Goal: Information Seeking & Learning: Learn about a topic

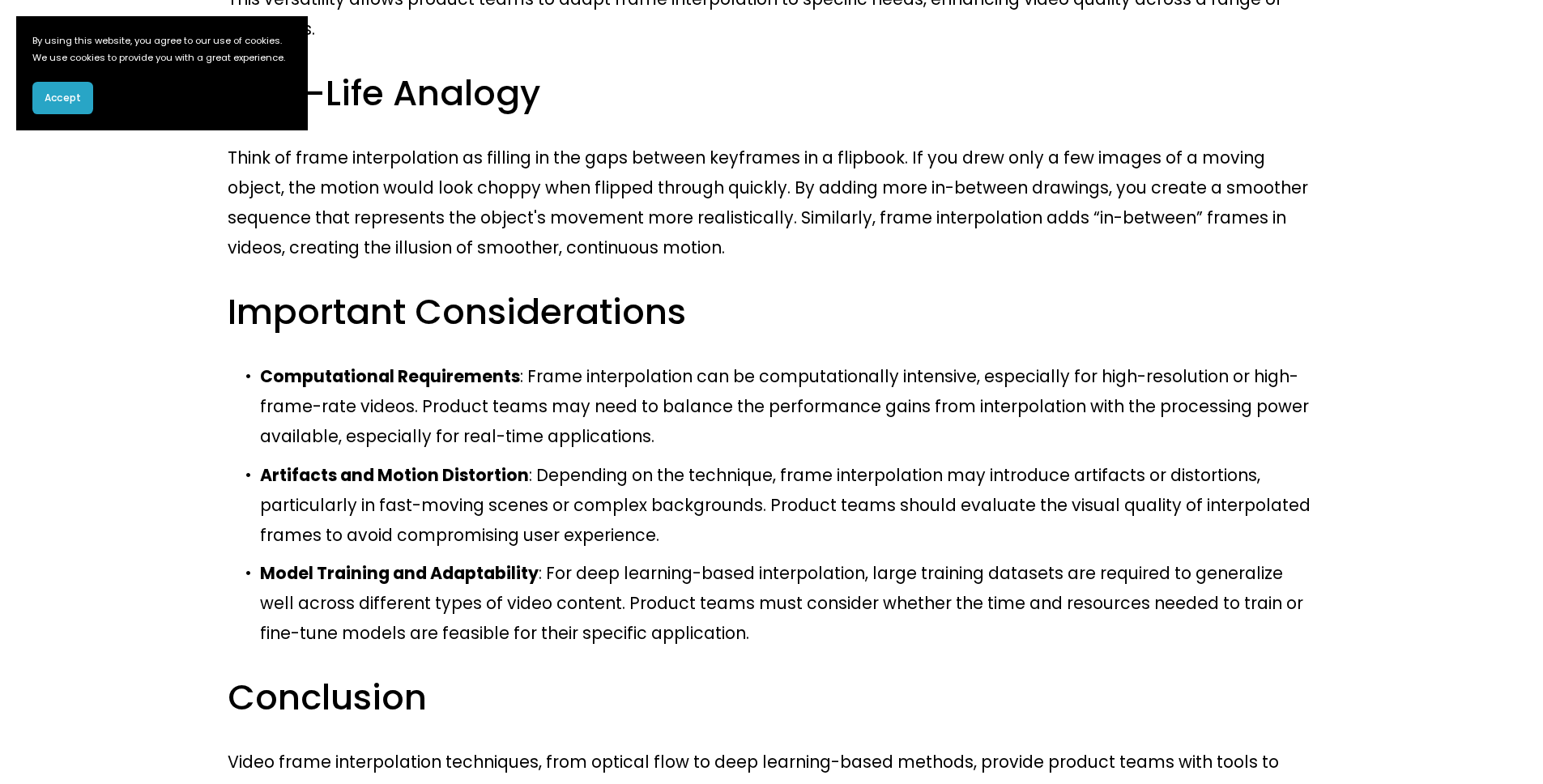
scroll to position [1838, 0]
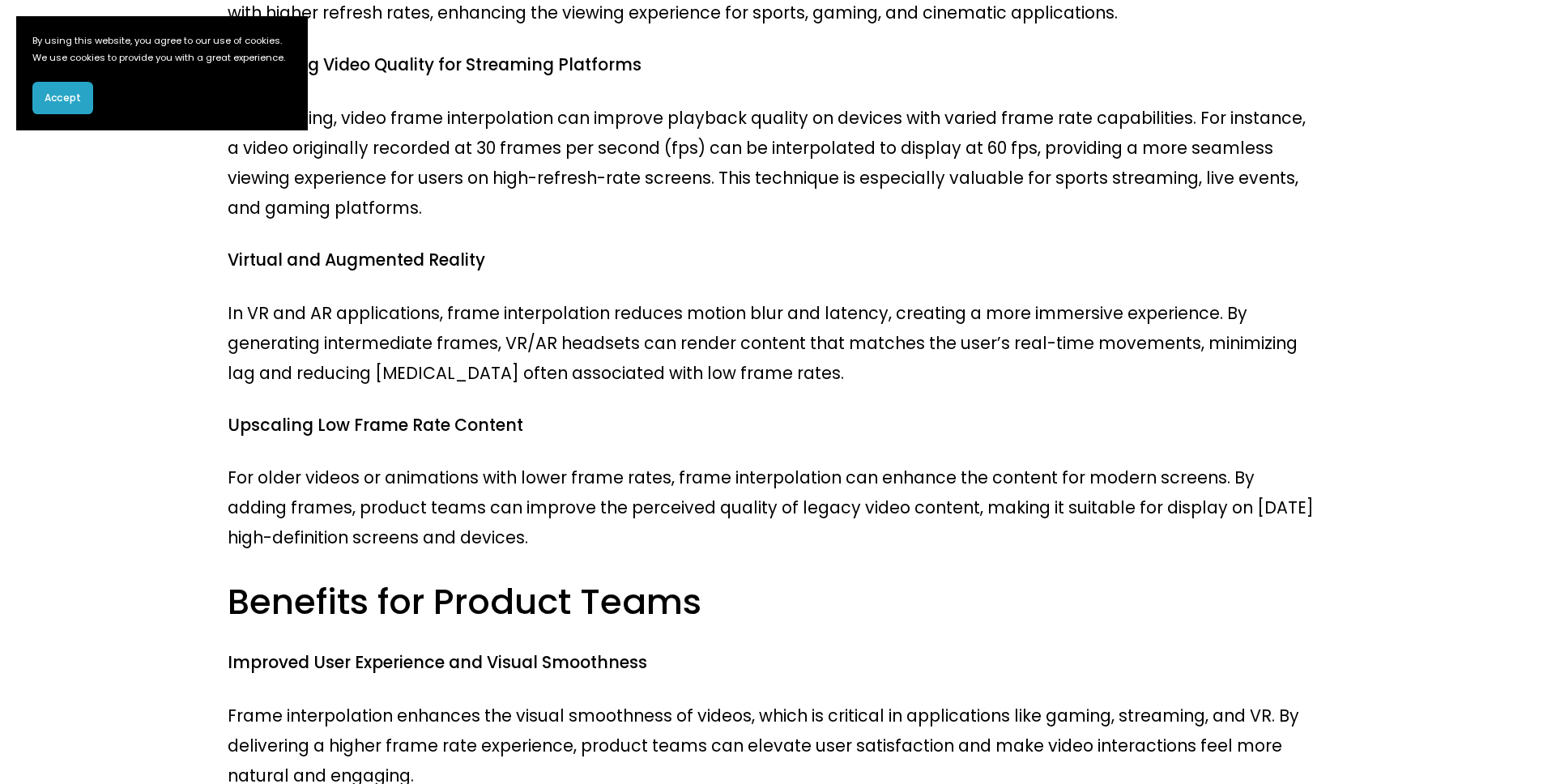
click at [56, 105] on span "Accept" at bounding box center [63, 98] width 36 height 15
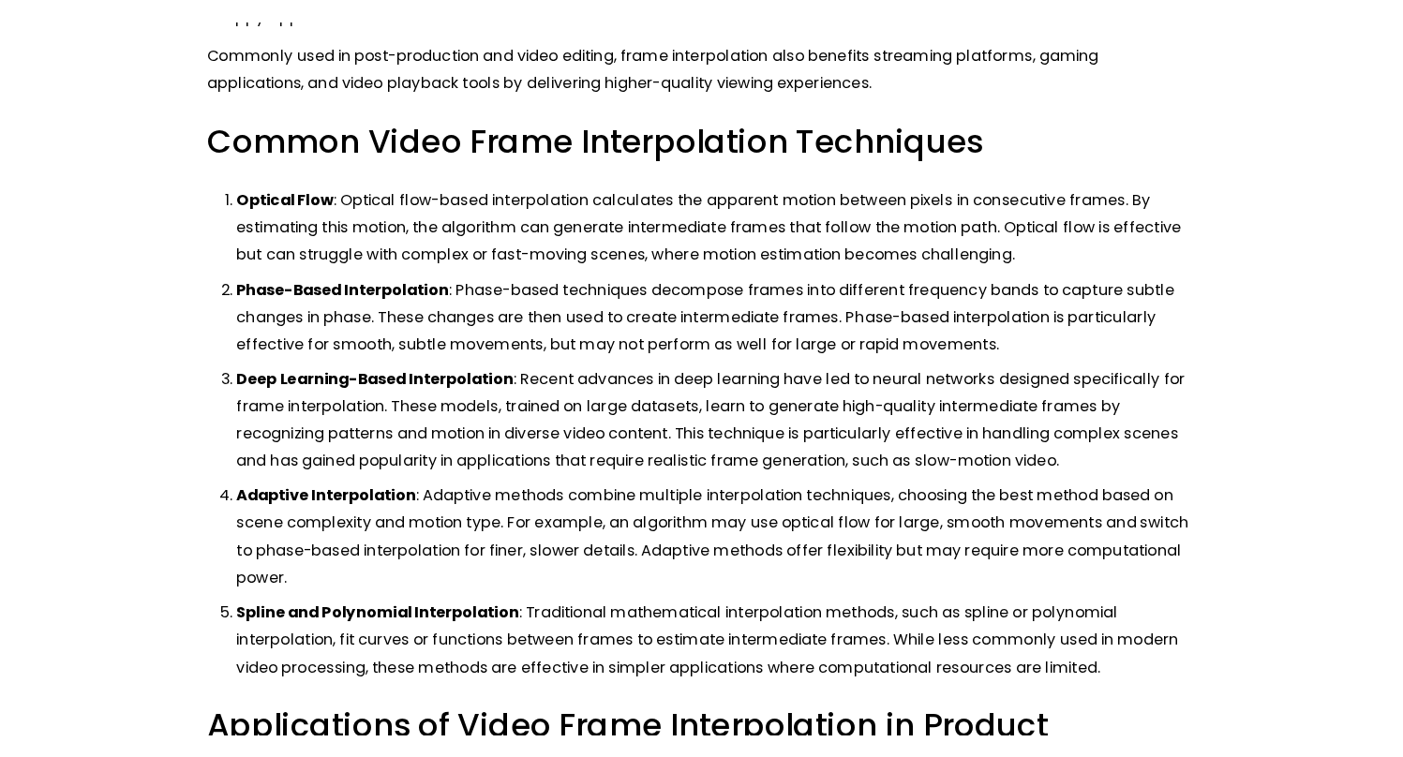
scroll to position [876, 0]
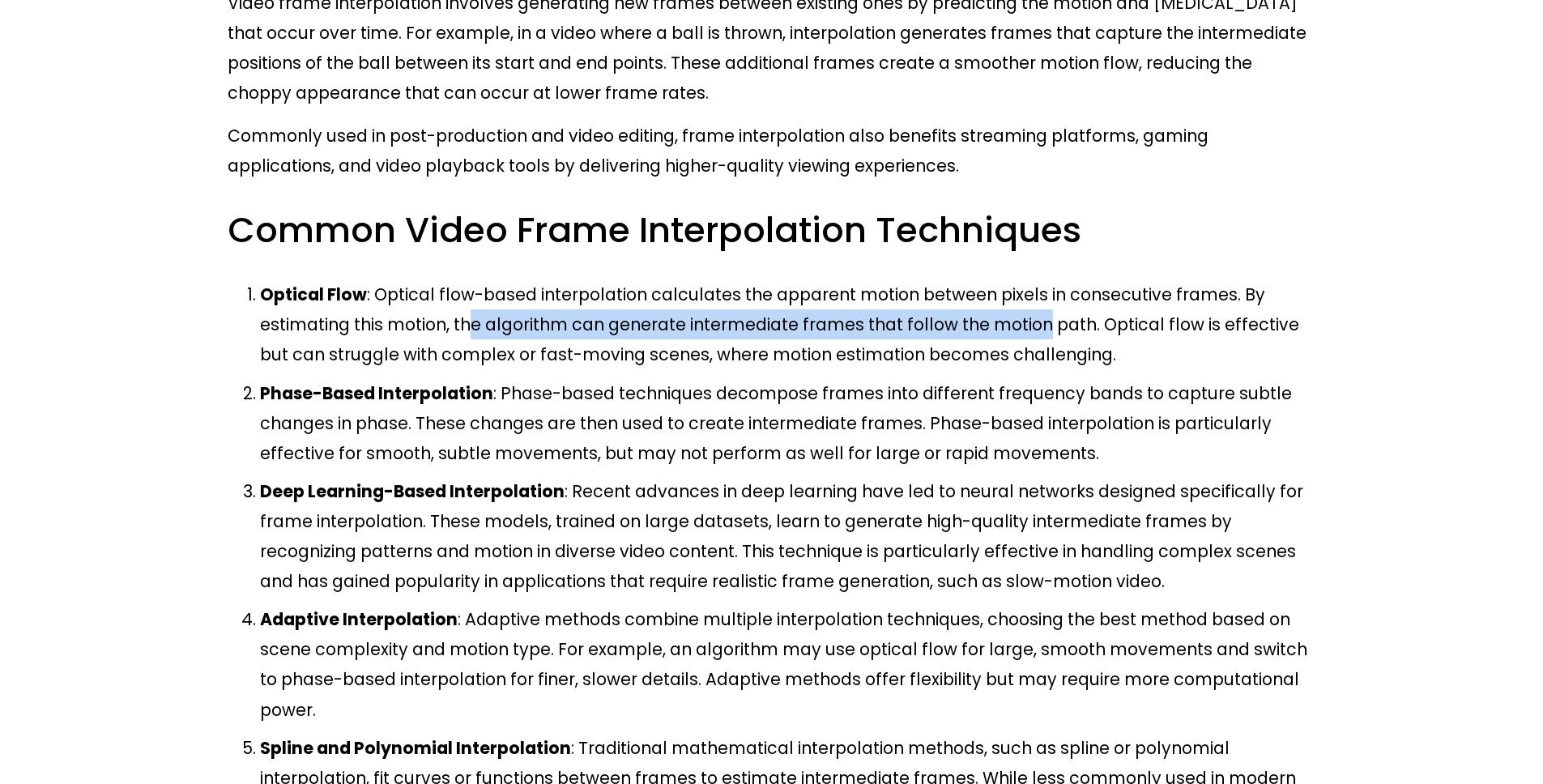
drag, startPoint x: 338, startPoint y: 162, endPoint x: 875, endPoint y: 166, distance: 537.0
click at [875, 279] on p "Optical Flow : Optical flow-based interpolation calculates the apparent motion …" at bounding box center [787, 324] width 1055 height 90
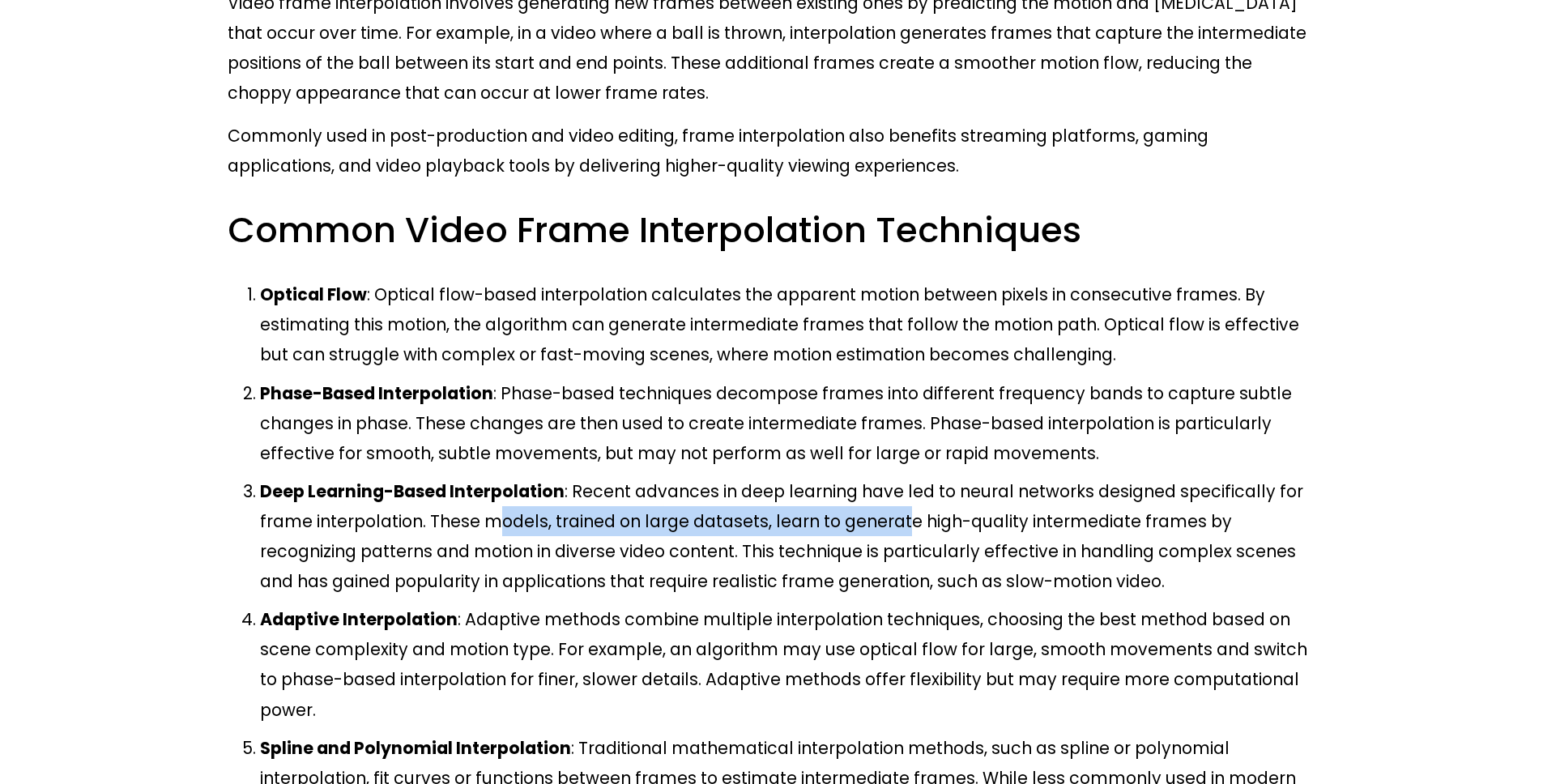
drag, startPoint x: 445, startPoint y: 347, endPoint x: 816, endPoint y: 347, distance: 371.0
click at [816, 476] on p "Deep Learning-Based Interpolation : Recent advances in deep learning have led t…" at bounding box center [787, 536] width 1055 height 120
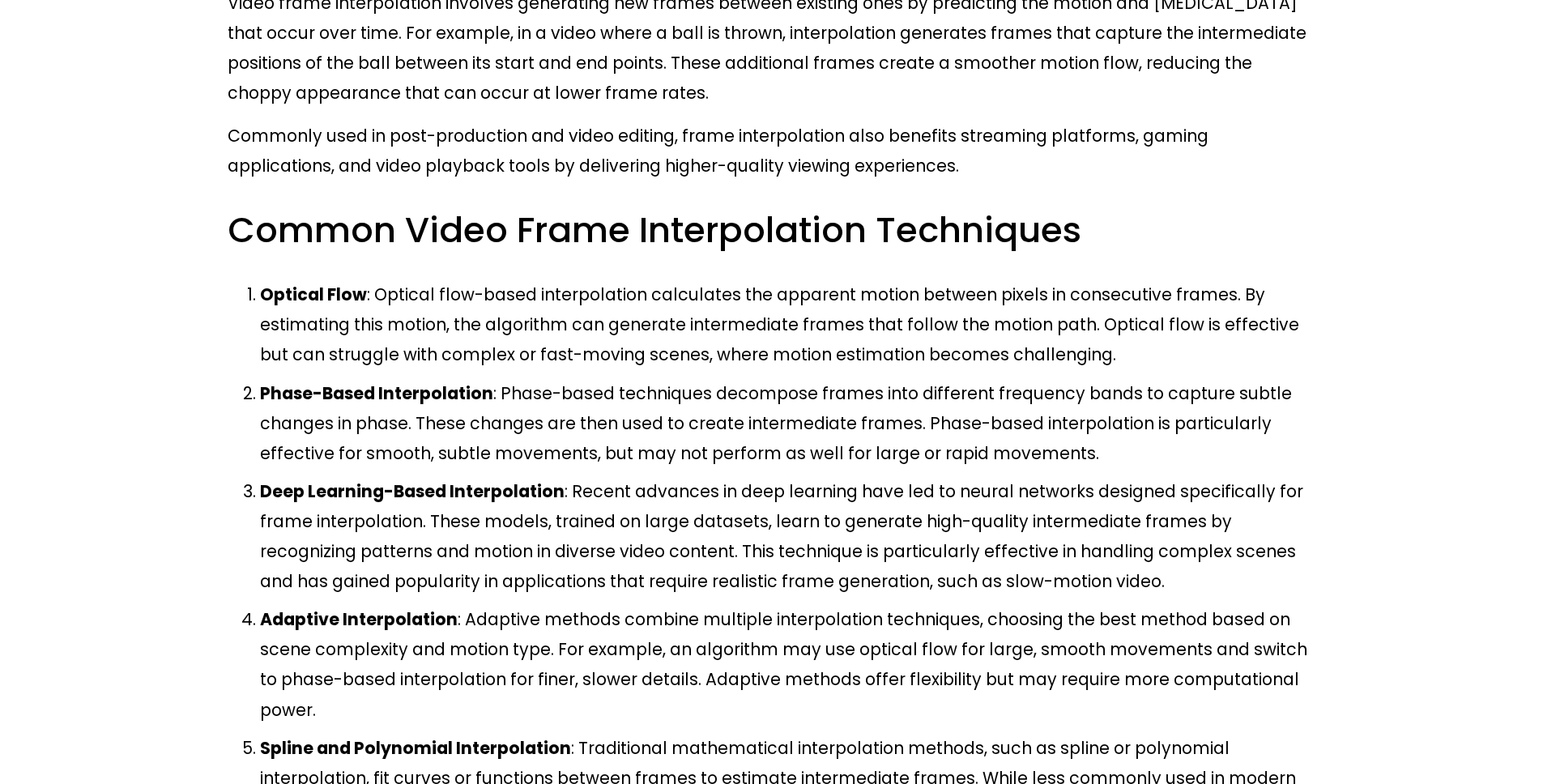
click at [816, 476] on p "Deep Learning-Based Interpolation : Recent advances in deep learning have led t…" at bounding box center [787, 536] width 1055 height 120
drag, startPoint x: 830, startPoint y: 346, endPoint x: 842, endPoint y: 344, distance: 12.2
click at [838, 476] on p "Deep Learning-Based Interpolation : Recent advances in deep learning have led t…" at bounding box center [787, 536] width 1055 height 120
drag, startPoint x: 852, startPoint y: 343, endPoint x: 931, endPoint y: 342, distance: 79.0
click at [862, 476] on p "Deep Learning-Based Interpolation : Recent advances in deep learning have led t…" at bounding box center [787, 536] width 1055 height 120
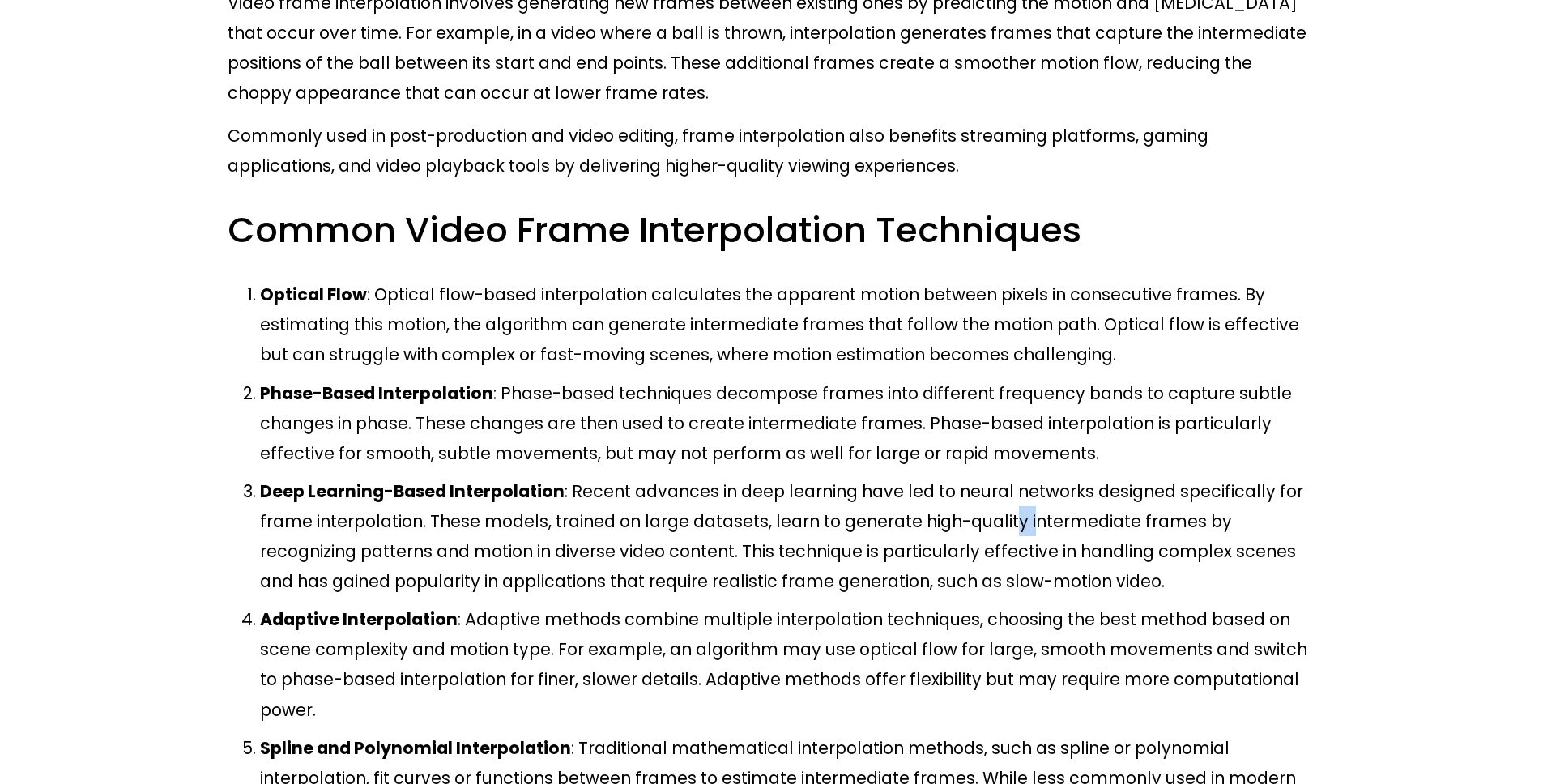
drag, startPoint x: 931, startPoint y: 342, endPoint x: 998, endPoint y: 344, distance: 67.0
click at [939, 476] on p "Deep Learning-Based Interpolation : Recent advances in deep learning have led t…" at bounding box center [787, 536] width 1055 height 120
drag, startPoint x: 998, startPoint y: 344, endPoint x: 1086, endPoint y: 348, distance: 88.1
click at [1017, 476] on p "Deep Learning-Based Interpolation : Recent advances in deep learning have led t…" at bounding box center [787, 536] width 1055 height 120
drag, startPoint x: 1086, startPoint y: 348, endPoint x: 1094, endPoint y: 350, distance: 8.2
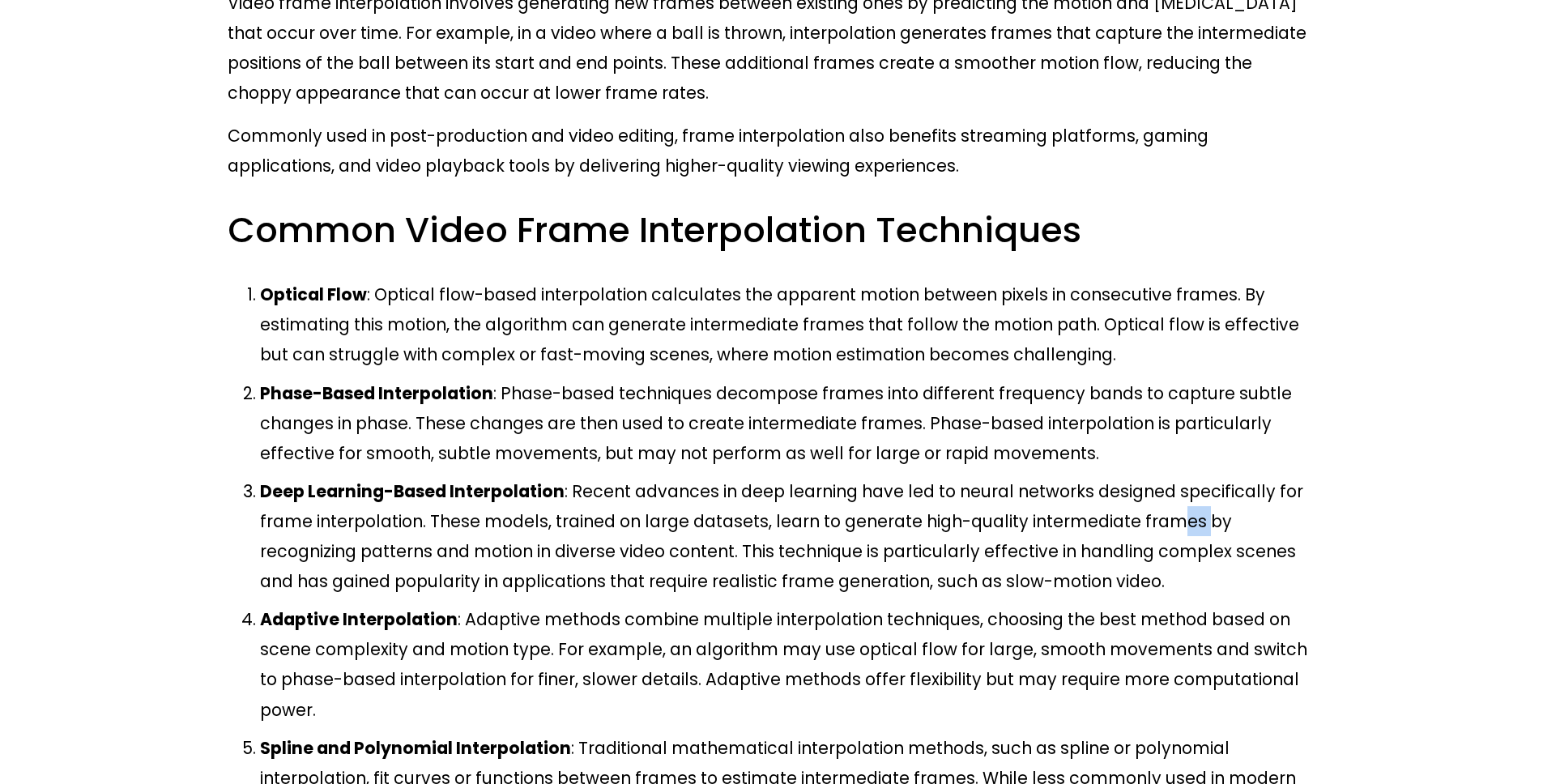
click at [1093, 476] on p "Deep Learning-Based Interpolation : Recent advances in deep learning have led t…" at bounding box center [787, 536] width 1055 height 120
click at [1094, 476] on p "Deep Learning-Based Interpolation : Recent advances in deep learning have led t…" at bounding box center [787, 536] width 1055 height 120
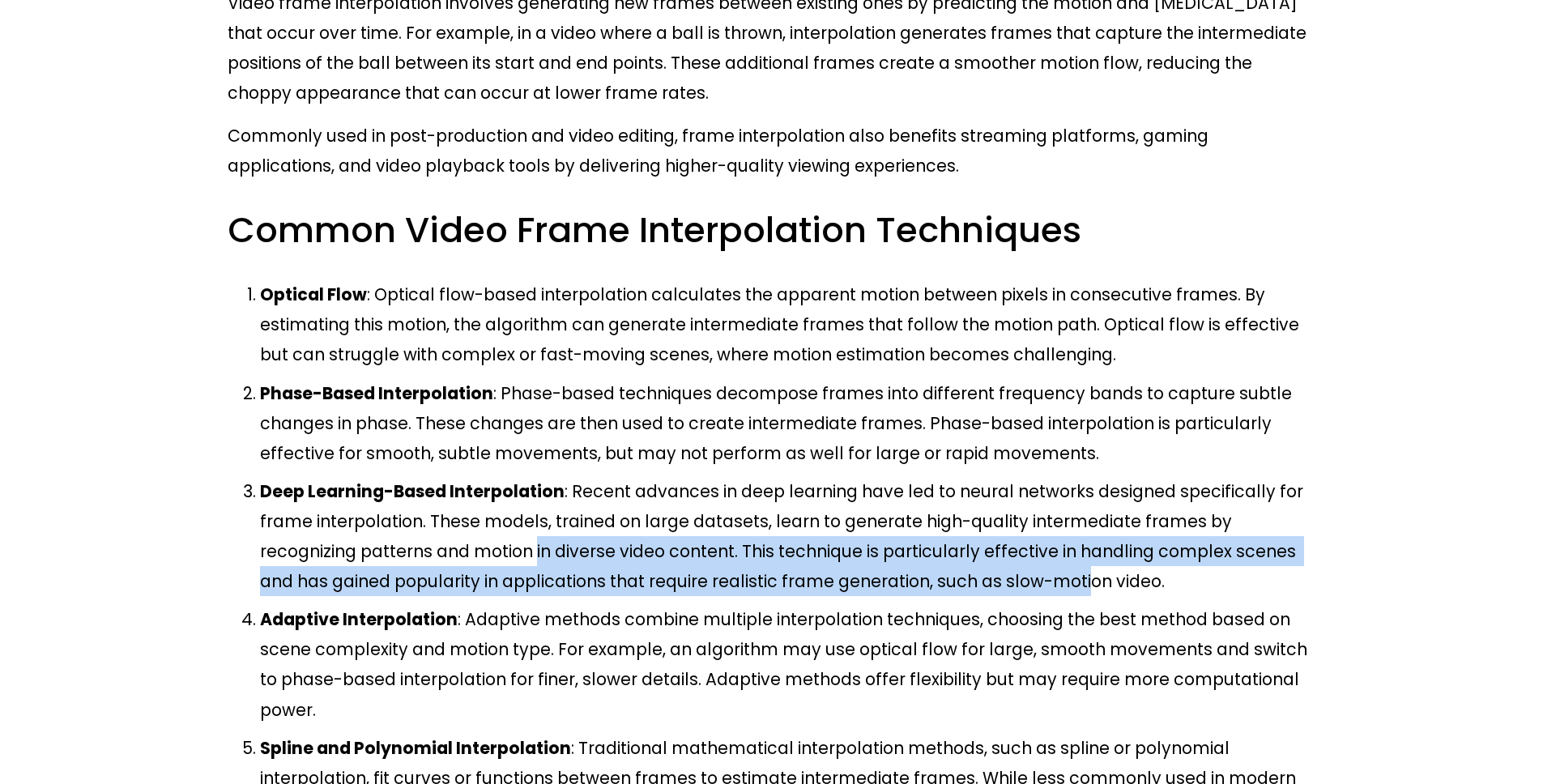
drag, startPoint x: 318, startPoint y: 367, endPoint x: 813, endPoint y: 390, distance: 495.5
click at [811, 476] on p "Deep Learning-Based Interpolation : Recent advances in deep learning have led t…" at bounding box center [787, 536] width 1055 height 120
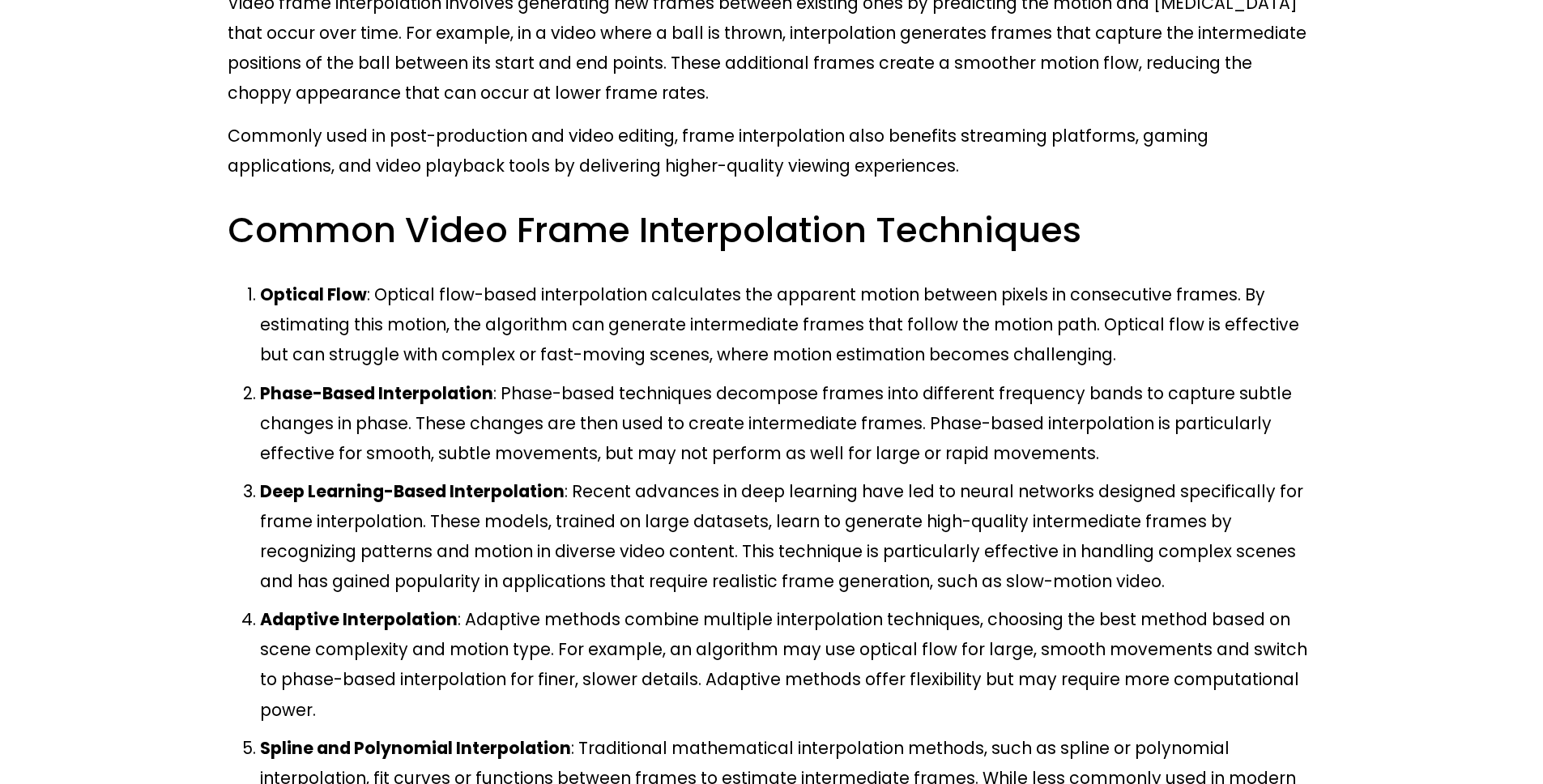
click at [816, 476] on p "Deep Learning-Based Interpolation : Recent advances in deep learning have led t…" at bounding box center [787, 536] width 1055 height 120
drag, startPoint x: 756, startPoint y: 376, endPoint x: 857, endPoint y: 373, distance: 101.0
click at [775, 476] on p "Deep Learning-Based Interpolation : Recent advances in deep learning have led t…" at bounding box center [787, 536] width 1055 height 120
drag, startPoint x: 857, startPoint y: 373, endPoint x: 945, endPoint y: 375, distance: 88.0
click at [897, 476] on p "Deep Learning-Based Interpolation : Recent advances in deep learning have led t…" at bounding box center [787, 536] width 1055 height 120
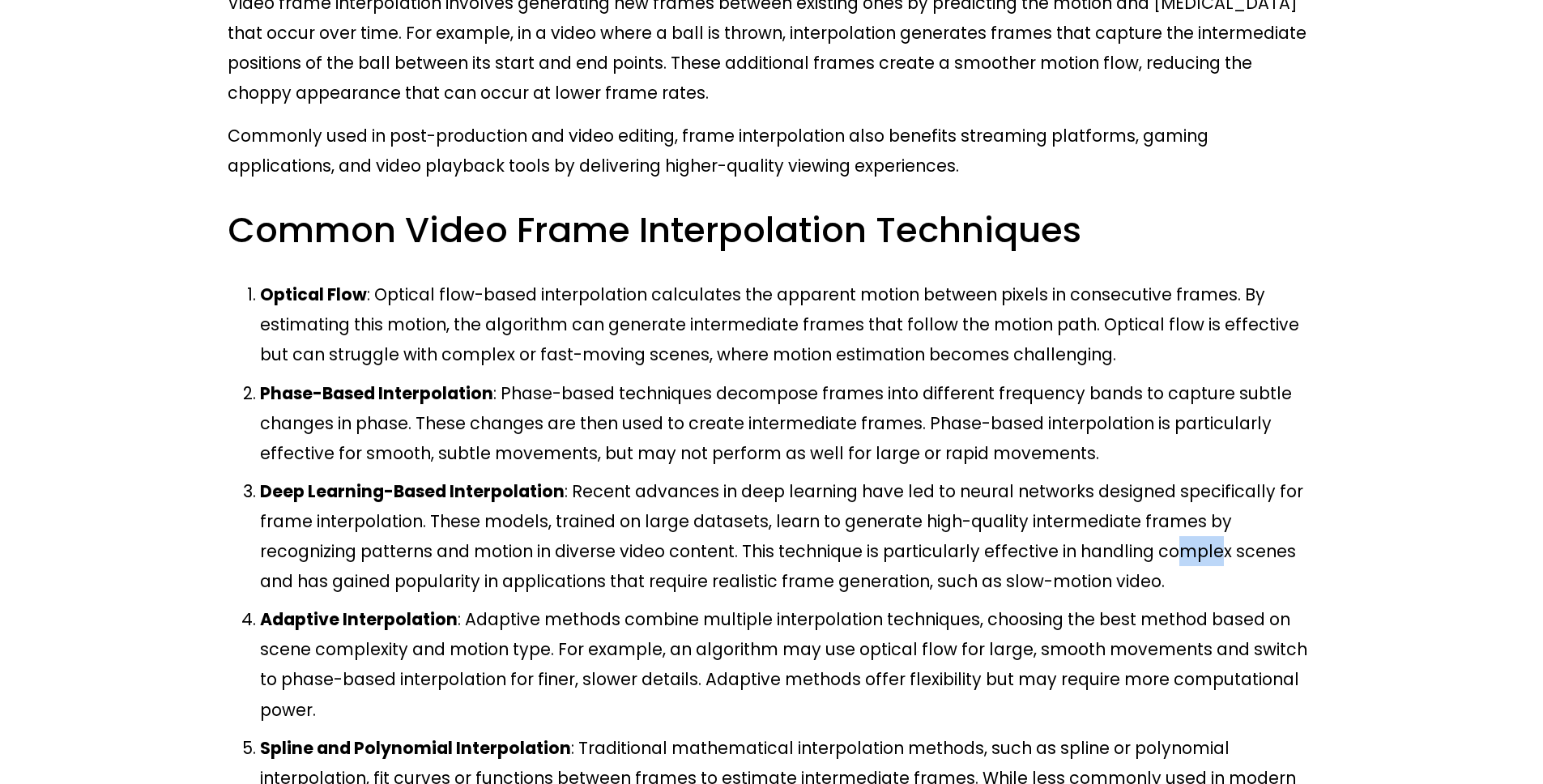
drag, startPoint x: 945, startPoint y: 375, endPoint x: 1017, endPoint y: 378, distance: 72.1
click at [988, 476] on p "Deep Learning-Based Interpolation : Recent advances in deep learning have led t…" at bounding box center [787, 536] width 1055 height 120
drag, startPoint x: 1017, startPoint y: 378, endPoint x: 1030, endPoint y: 378, distance: 13.0
click at [1028, 476] on p "Deep Learning-Based Interpolation : Recent advances in deep learning have led t…" at bounding box center [787, 536] width 1055 height 120
click at [1035, 476] on p "Deep Learning-Based Interpolation : Recent advances in deep learning have led t…" at bounding box center [787, 536] width 1055 height 120
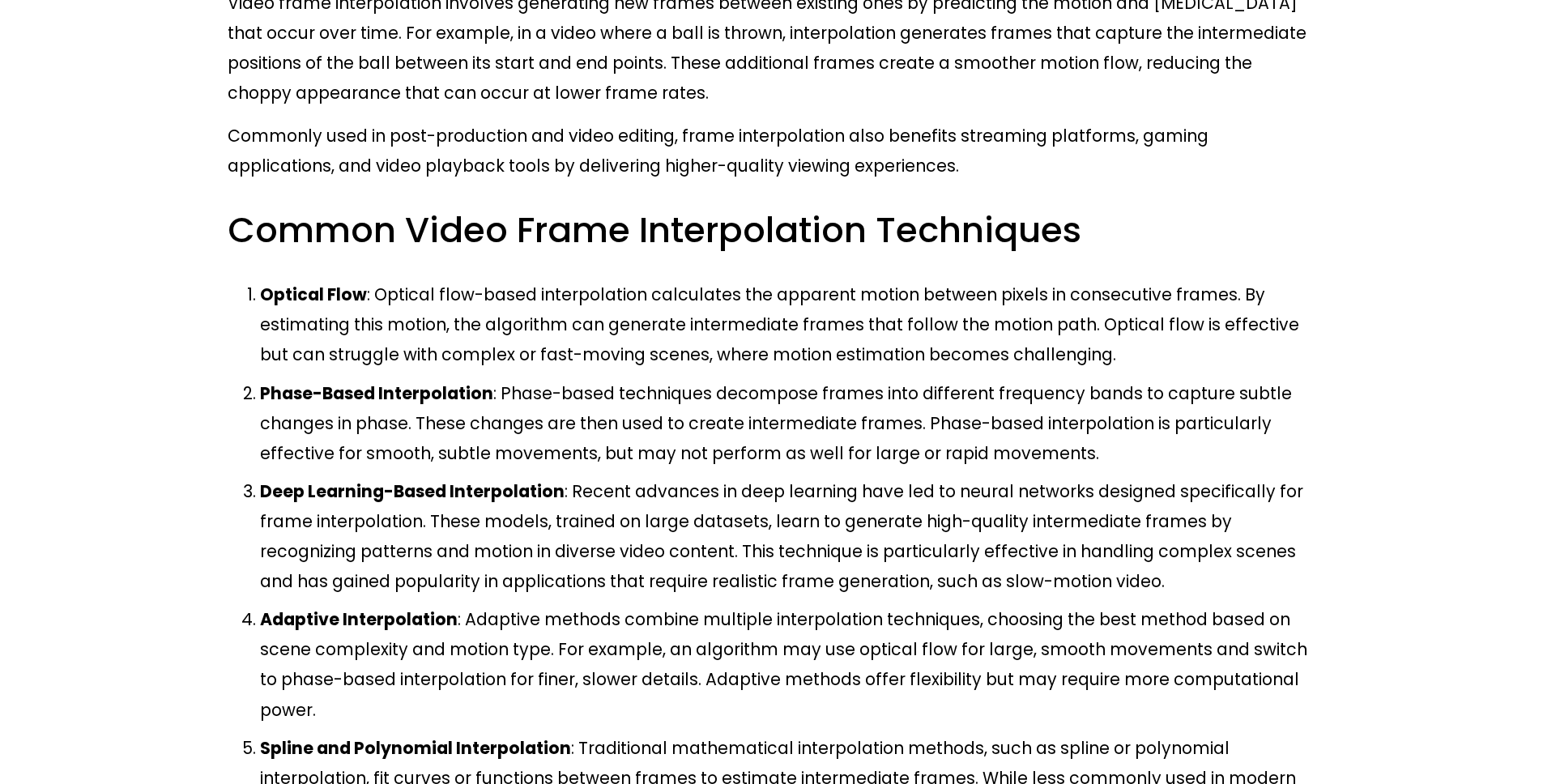
click at [1055, 476] on p "Deep Learning-Based Interpolation : Recent advances in deep learning have led t…" at bounding box center [787, 536] width 1055 height 120
drag, startPoint x: 959, startPoint y: 359, endPoint x: 1085, endPoint y: 359, distance: 126.0
click at [1018, 476] on p "Deep Learning-Based Interpolation : Recent advances in deep learning have led t…" at bounding box center [787, 536] width 1055 height 120
click at [1085, 476] on p "Deep Learning-Based Interpolation : Recent advances in deep learning have led t…" at bounding box center [787, 536] width 1055 height 120
click at [1010, 476] on p "Deep Learning-Based Interpolation : Recent advances in deep learning have led t…" at bounding box center [787, 536] width 1055 height 120
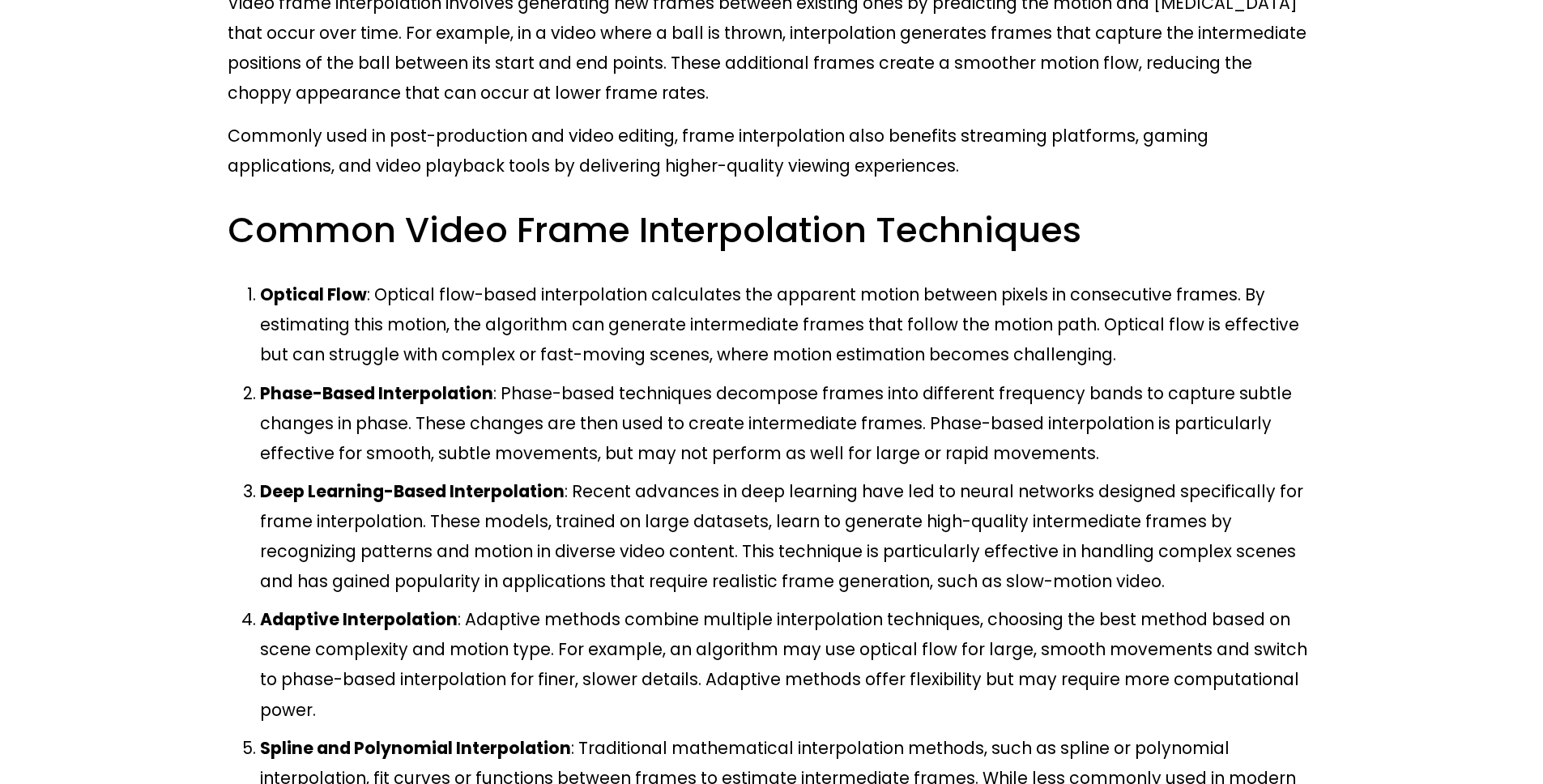
click at [870, 476] on p "Deep Learning-Based Interpolation : Recent advances in deep learning have led t…" at bounding box center [787, 536] width 1055 height 120
click at [945, 476] on p "Deep Learning-Based Interpolation : Recent advances in deep learning have led t…" at bounding box center [787, 536] width 1055 height 120
